Goal: Task Accomplishment & Management: Complete application form

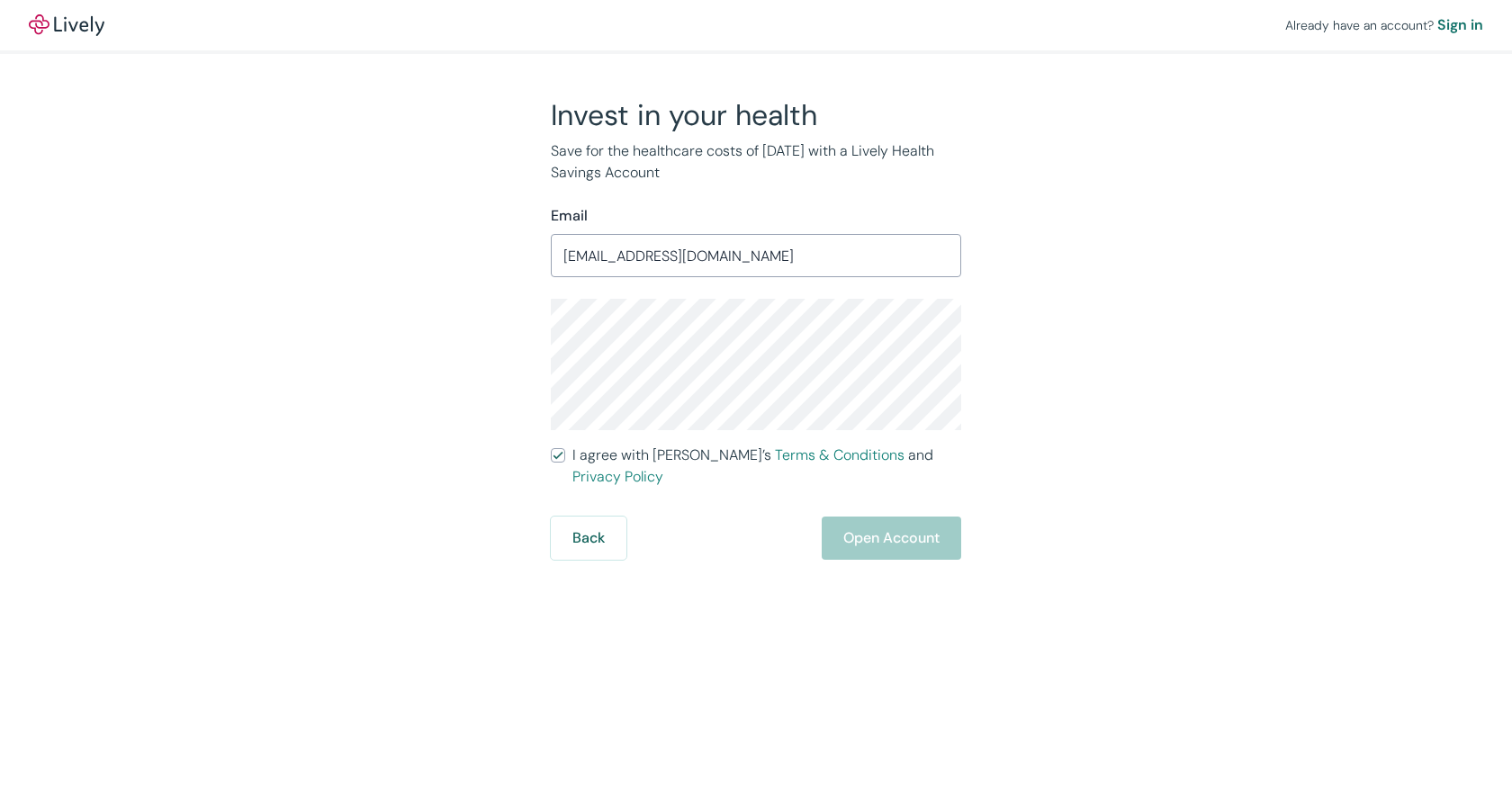
click at [504, 316] on div "Invest in your health Save for the healthcare costs of [DATE] with a Lively Hea…" at bounding box center [745, 328] width 864 height 463
click at [454, 201] on div "Invest in your health Save for the healthcare costs of [DATE] with a Lively Hea…" at bounding box center [745, 328] width 864 height 463
click at [1065, 178] on div "Invest in your health Save for the healthcare costs of [DATE] with a Lively Hea…" at bounding box center [745, 328] width 864 height 463
click at [658, 171] on p "Save for the healthcare costs of [DATE] with a Lively Health Savings Account" at bounding box center [756, 161] width 411 height 44
click at [531, 345] on div "Invest in your health Save for the healthcare costs of [DATE] with a Lively Hea…" at bounding box center [745, 328] width 432 height 463
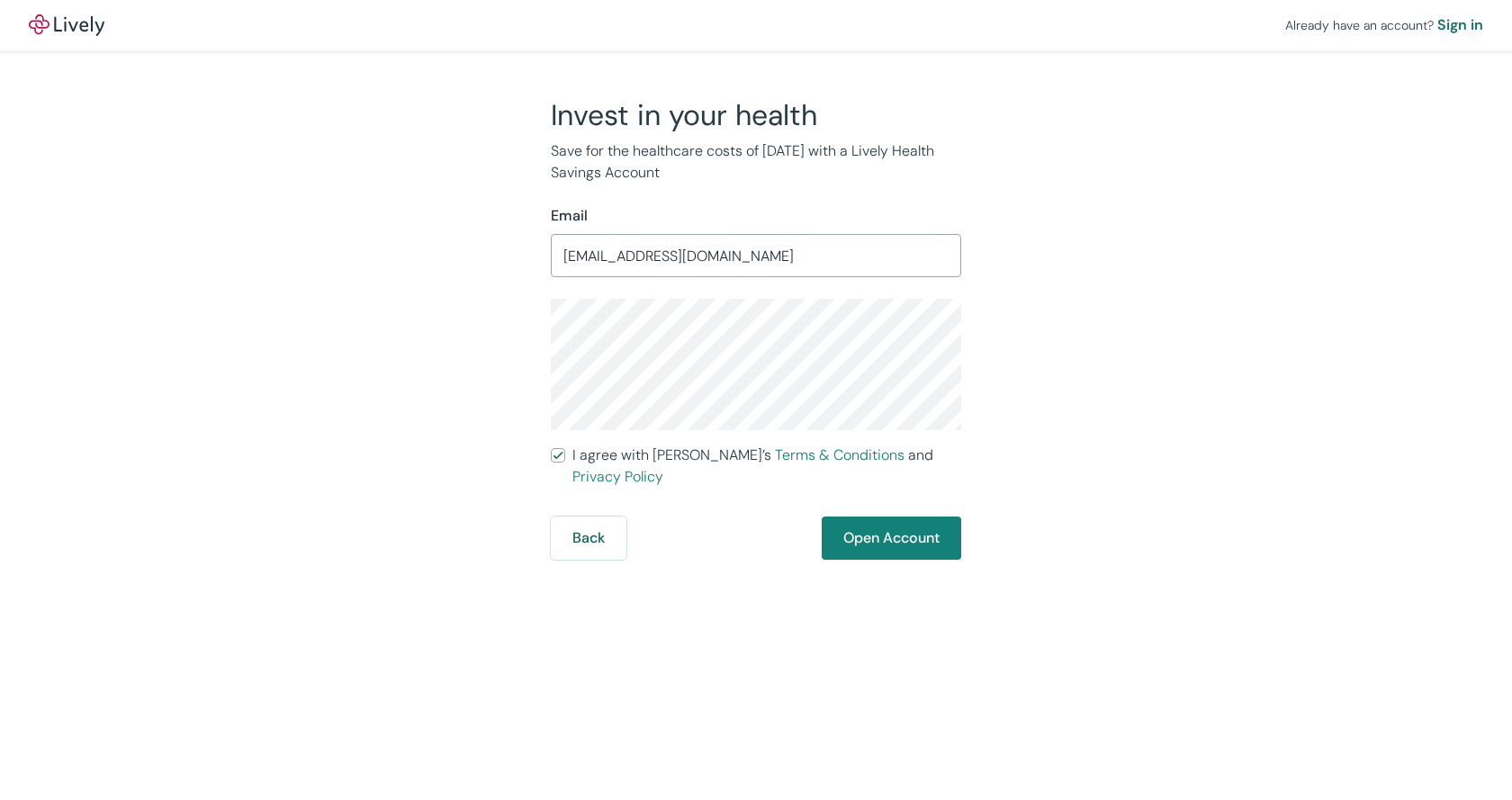
click at [1261, 382] on div "Already have an account? Sign in Invest in your health Save for the healthcare …" at bounding box center [756, 280] width 1512 height 560
click at [919, 520] on button "Open Account" at bounding box center [891, 538] width 139 height 44
click at [879, 522] on div "Back Just a moment" at bounding box center [756, 538] width 411 height 44
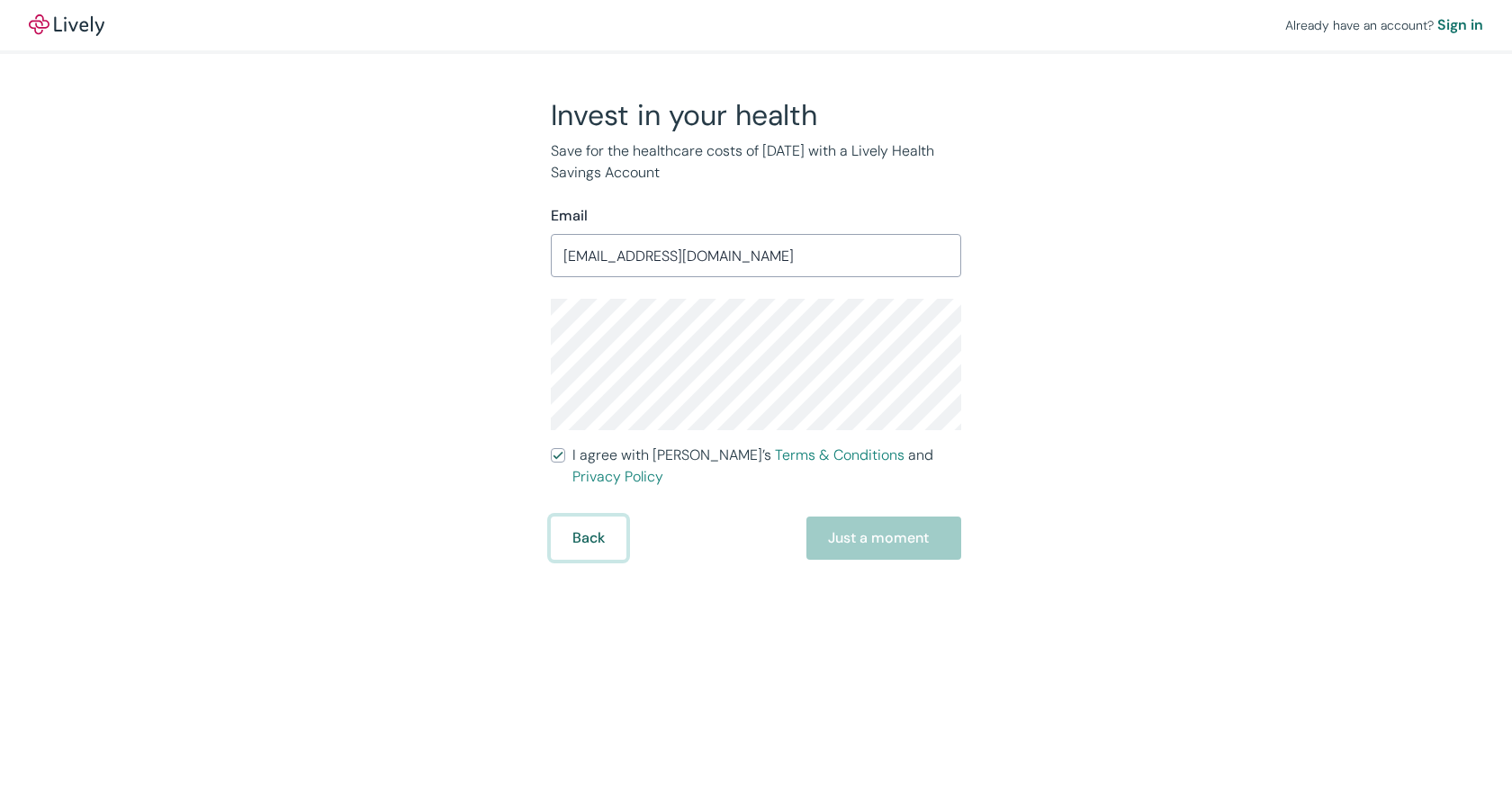
click at [586, 521] on button "Back" at bounding box center [589, 538] width 76 height 44
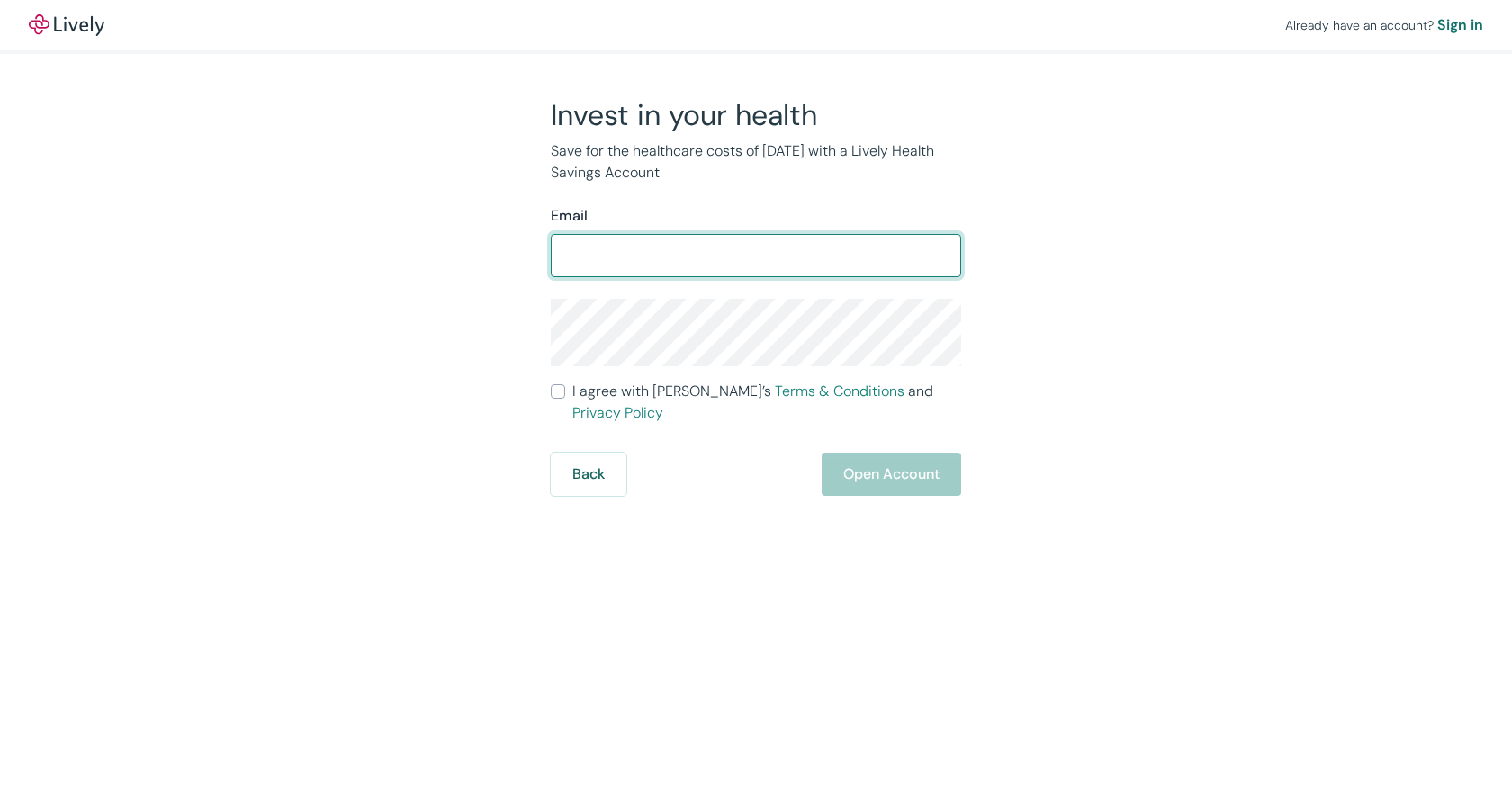
click at [608, 257] on input "Email" at bounding box center [756, 255] width 411 height 36
type input "[EMAIL_ADDRESS][DOMAIN_NAME]"
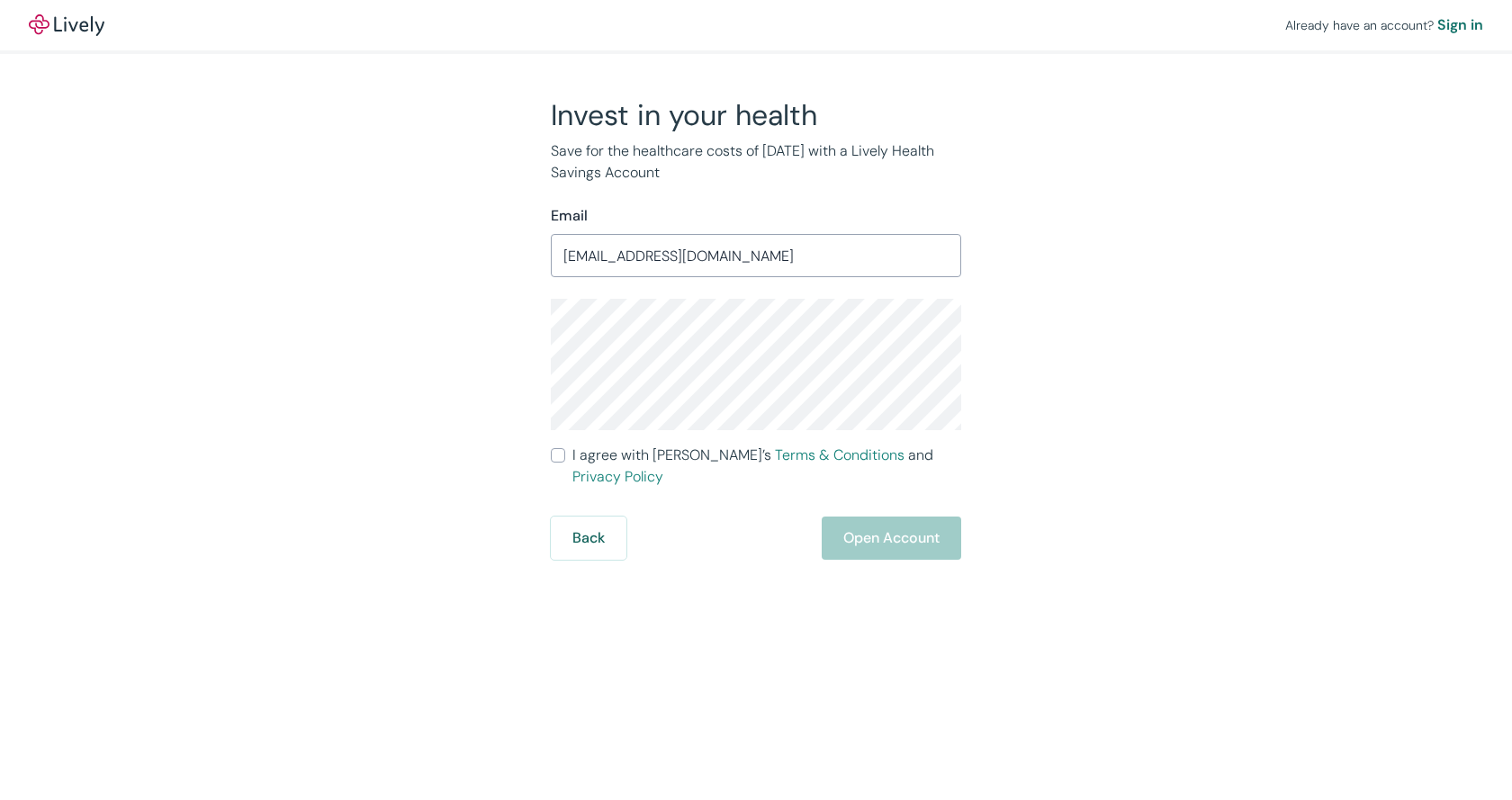
click at [555, 460] on input "I agree with Lively’s Terms & Conditions and Privacy Policy" at bounding box center [558, 455] width 15 height 15
checkbox input "true"
click at [890, 523] on button "Open Account" at bounding box center [891, 538] width 139 height 44
